Goal: Transaction & Acquisition: Purchase product/service

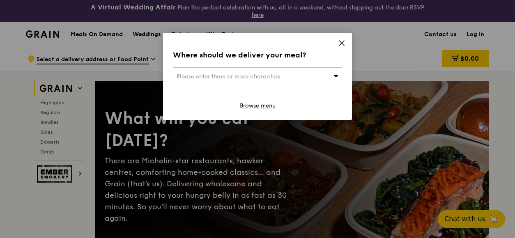
click at [342, 44] on icon at bounding box center [341, 42] width 7 height 7
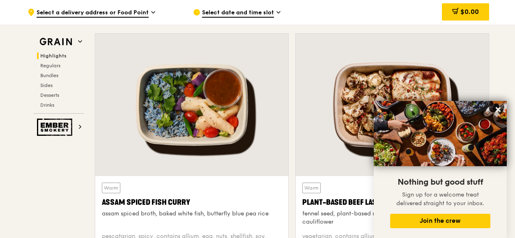
scroll to position [370, 0]
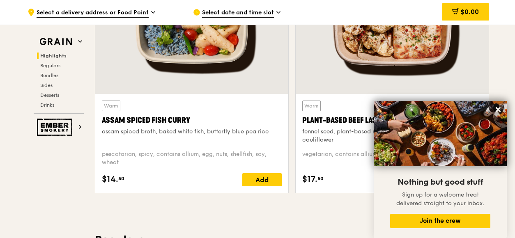
drag, startPoint x: 498, startPoint y: 109, endPoint x: 467, endPoint y: 110, distance: 30.4
click at [498, 109] on icon at bounding box center [498, 109] width 5 height 5
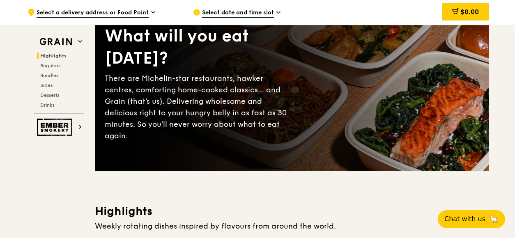
scroll to position [0, 0]
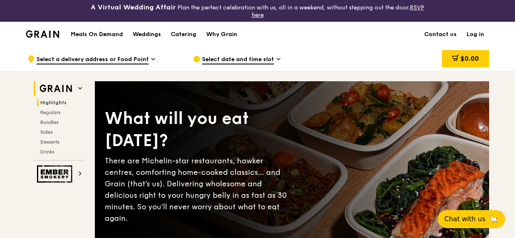
click at [60, 87] on img at bounding box center [56, 88] width 38 height 15
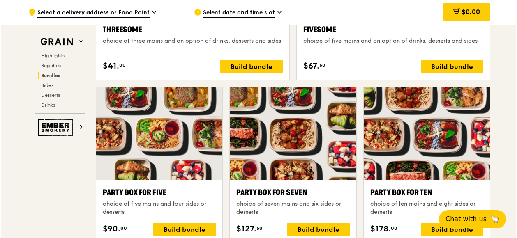
scroll to position [1692, 0]
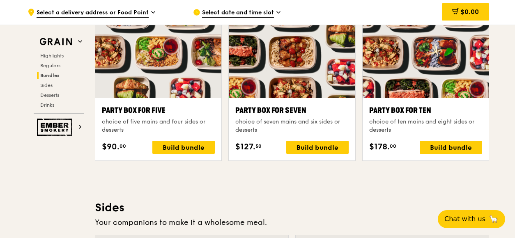
click at [417, 105] on div "Party Box for Ten" at bounding box center [426, 111] width 113 height 12
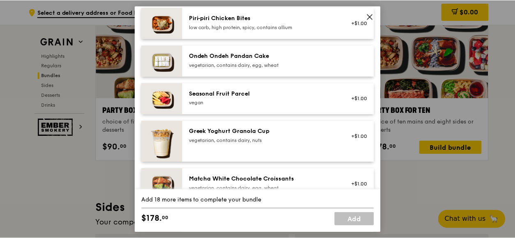
scroll to position [658, 0]
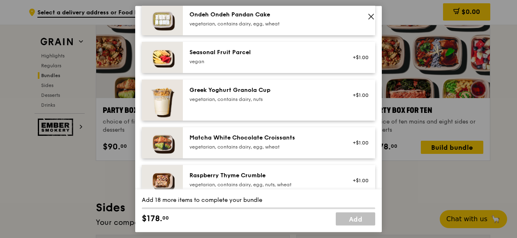
click at [372, 17] on icon at bounding box center [371, 16] width 5 height 5
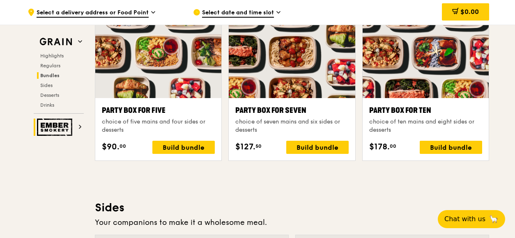
click at [77, 127] on h2 "Ember Smokery" at bounding box center [59, 127] width 50 height 17
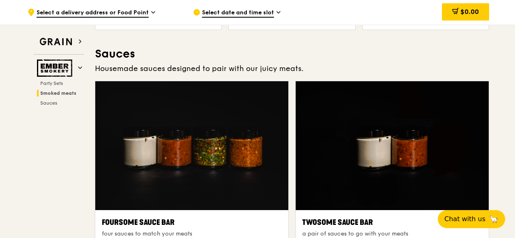
scroll to position [706, 0]
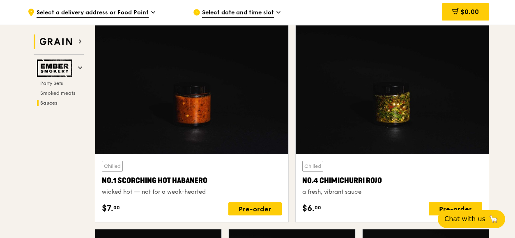
click at [70, 43] on img at bounding box center [56, 42] width 38 height 15
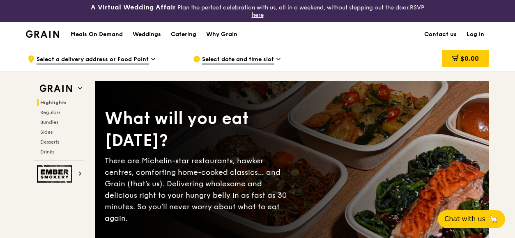
click at [90, 31] on h1 "Meals On Demand" at bounding box center [97, 34] width 52 height 8
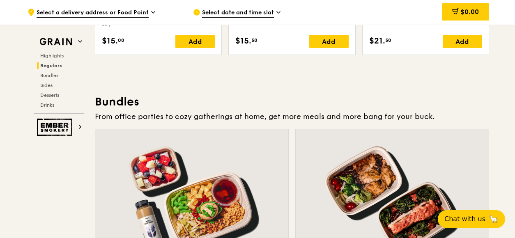
scroll to position [1315, 0]
